Goal: Entertainment & Leisure: Consume media (video, audio)

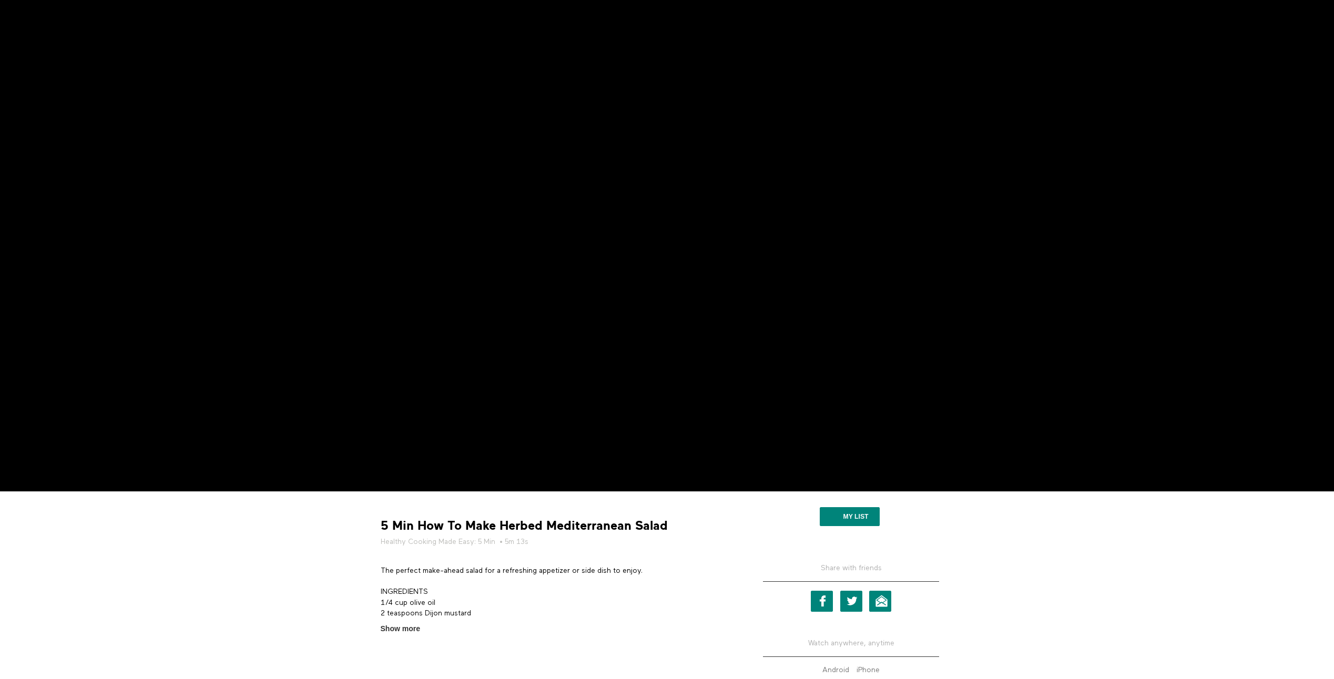
scroll to position [105, 0]
